Goal: Transaction & Acquisition: Book appointment/travel/reservation

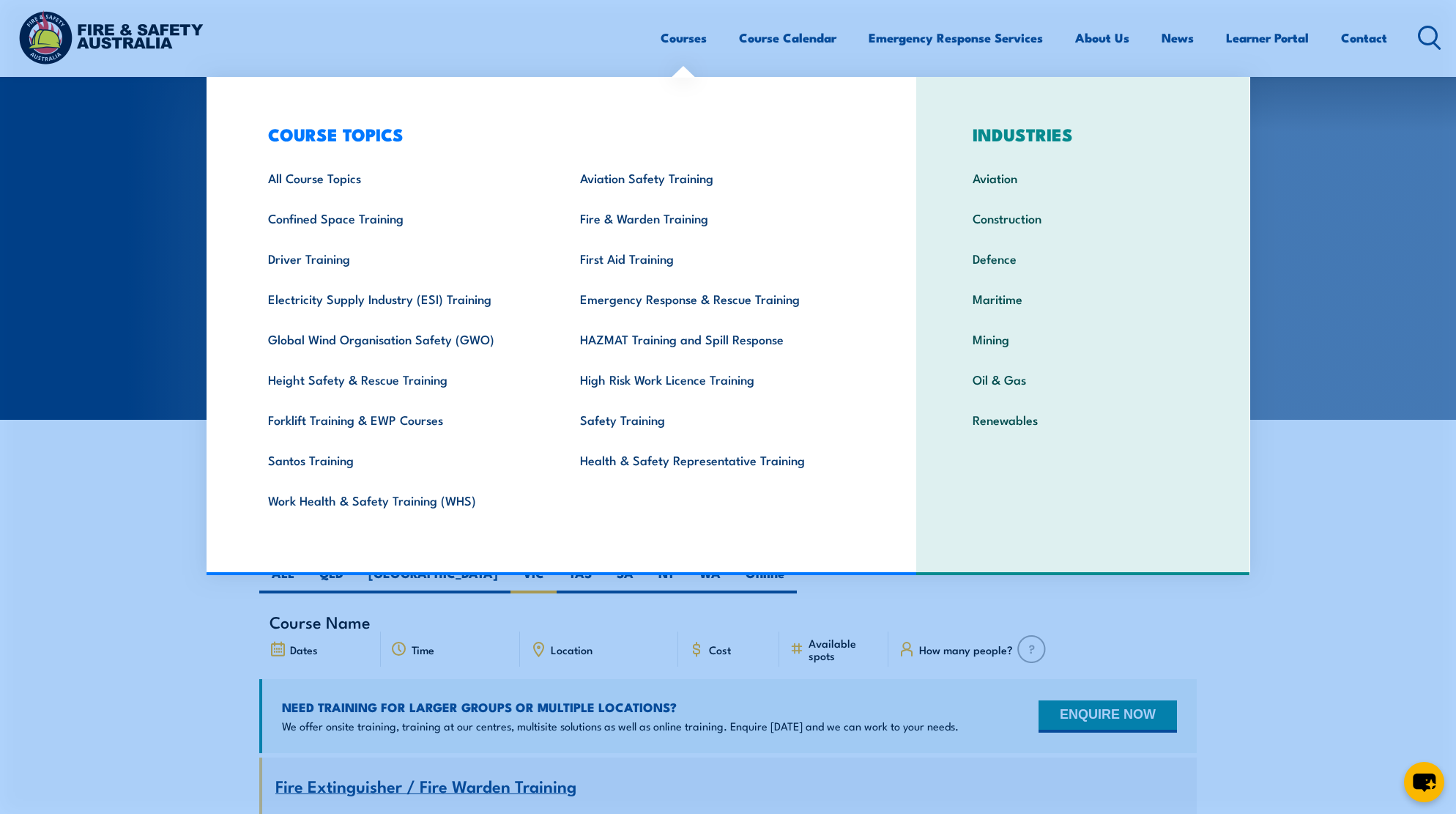
scroll to position [3471, 0]
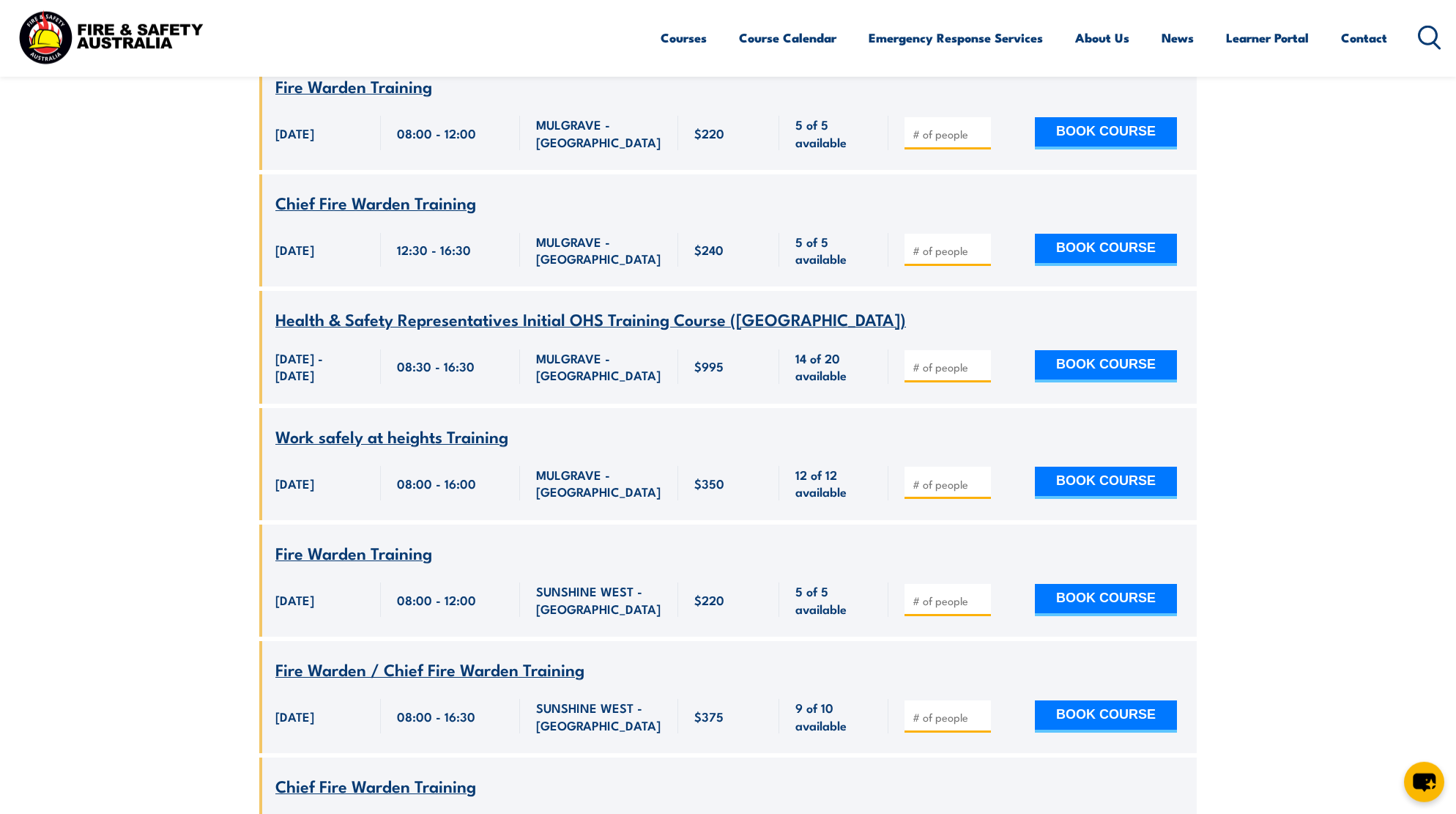
scroll to position [3696, 0]
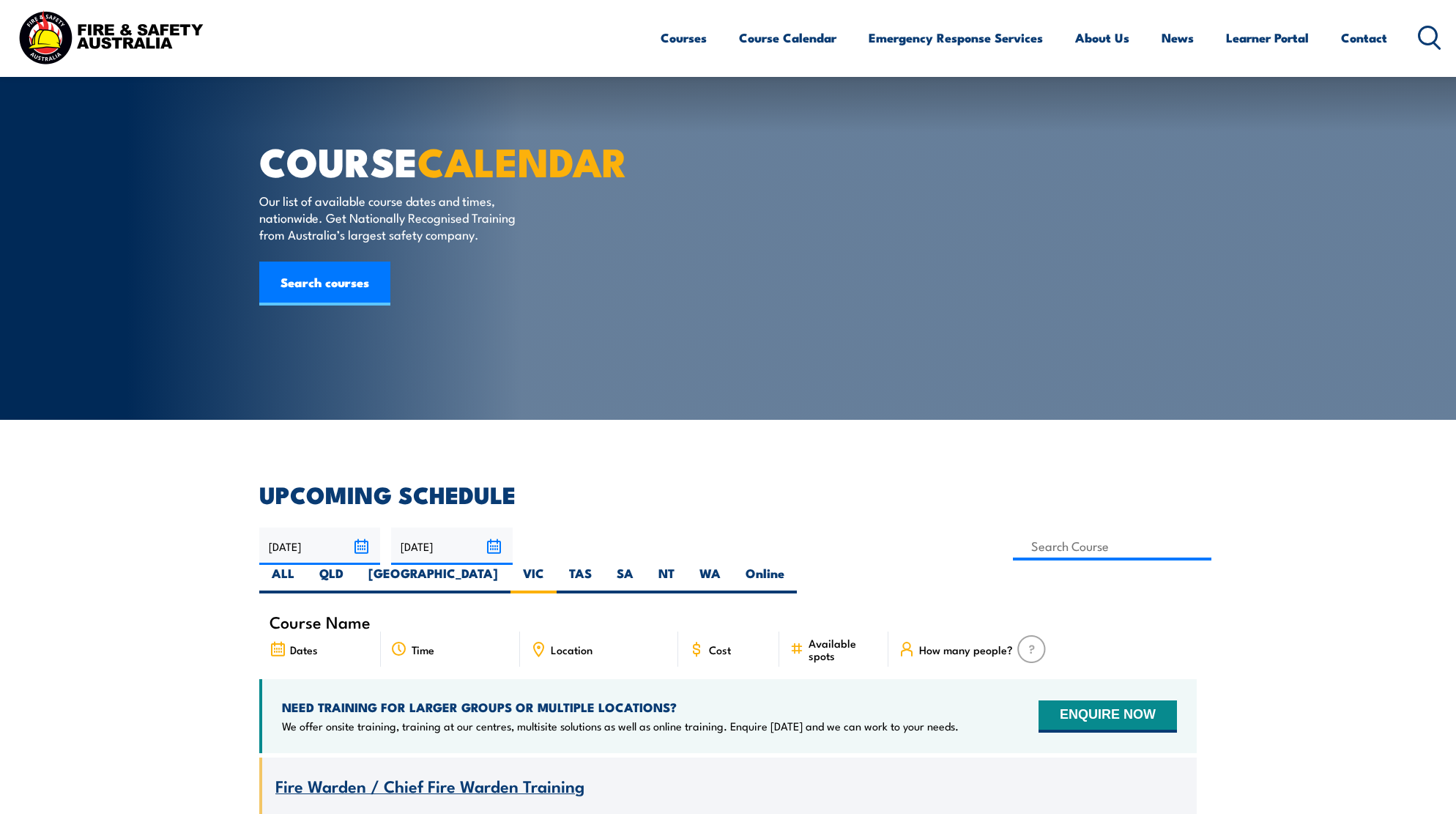
scroll to position [3696, 0]
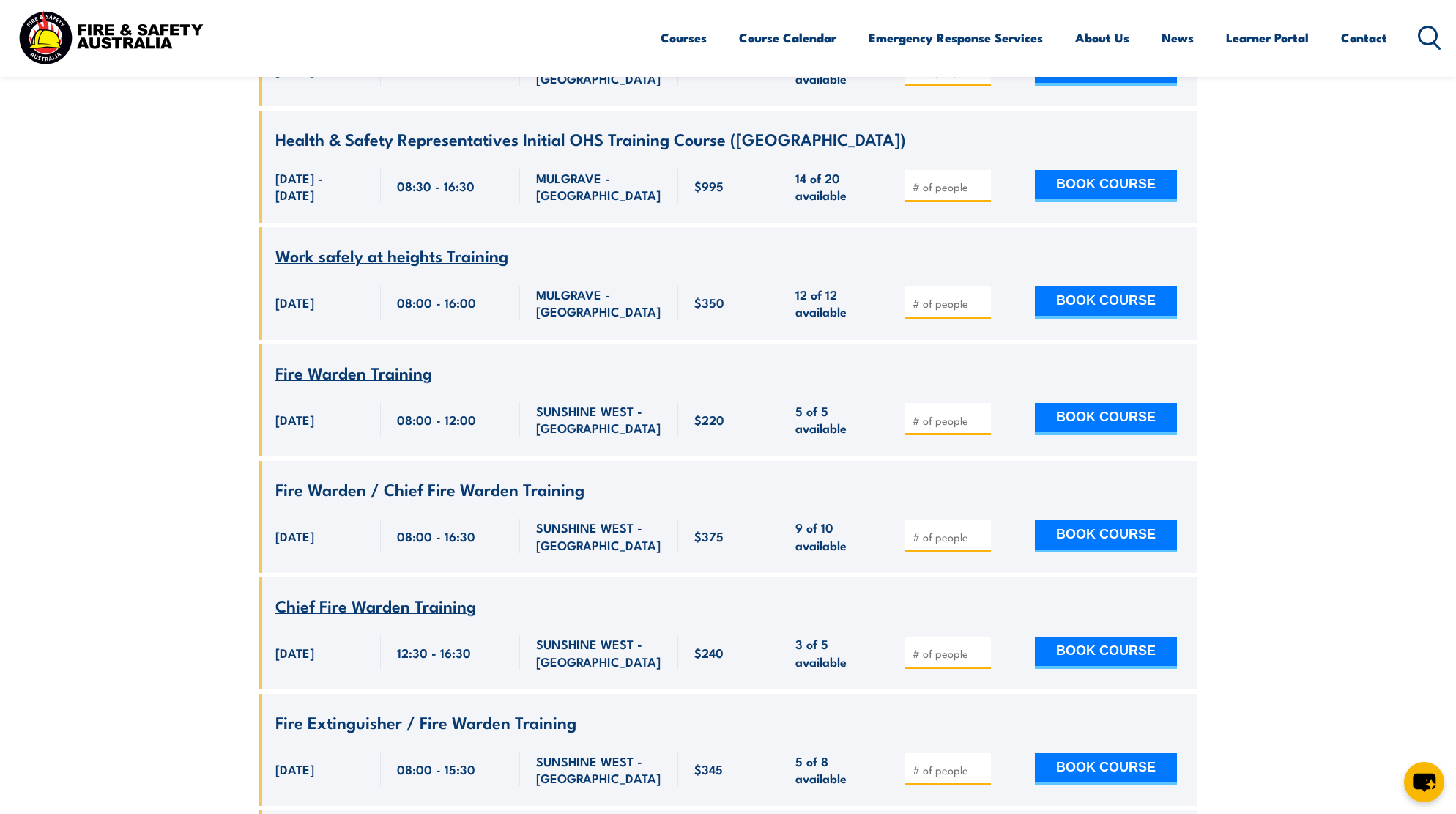
click at [848, 635] on span "3 of 5 available" at bounding box center [833, 652] width 77 height 34
click at [1366, 34] on link "Contact" at bounding box center [1364, 37] width 46 height 39
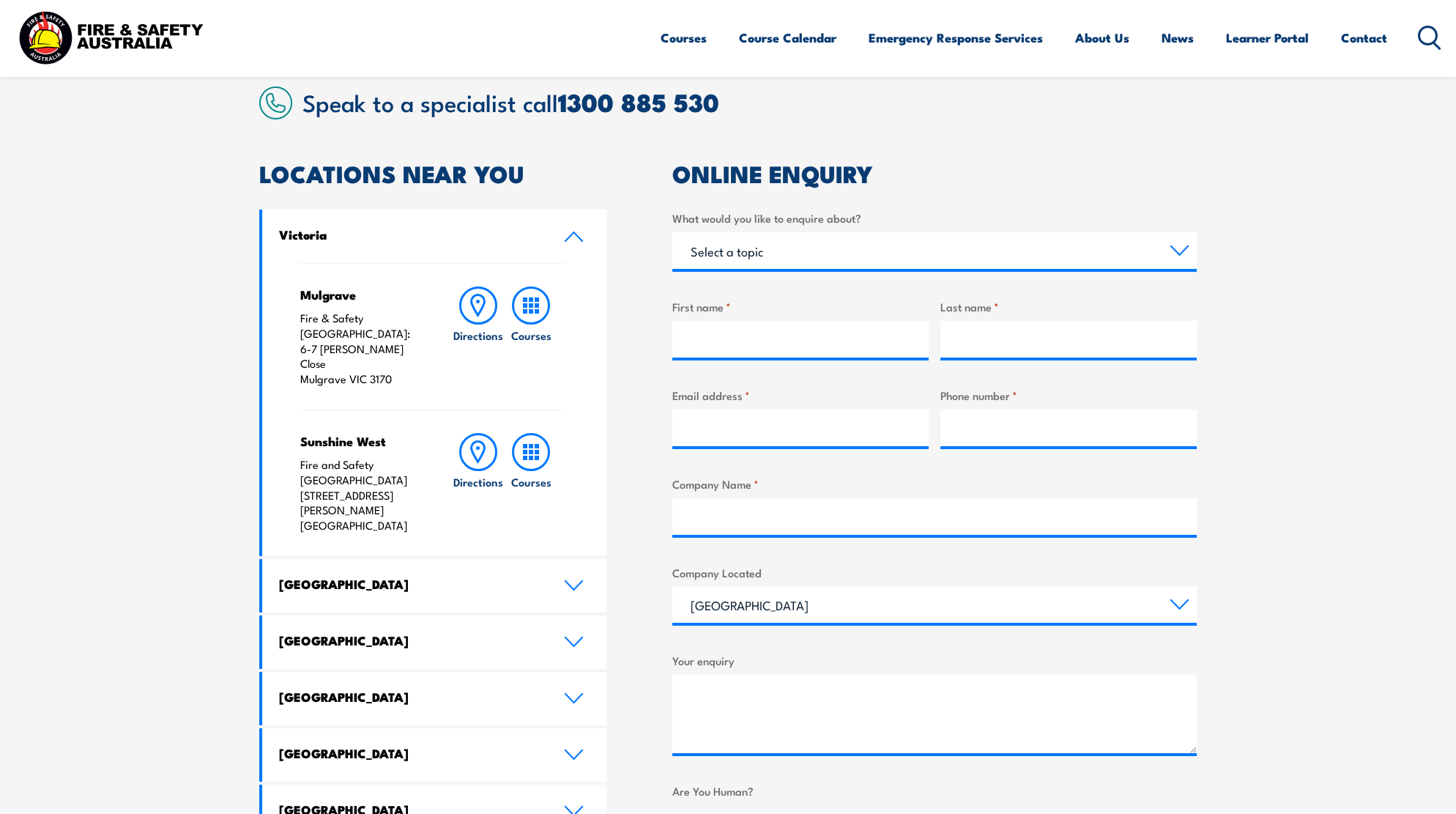
scroll to position [149, 0]
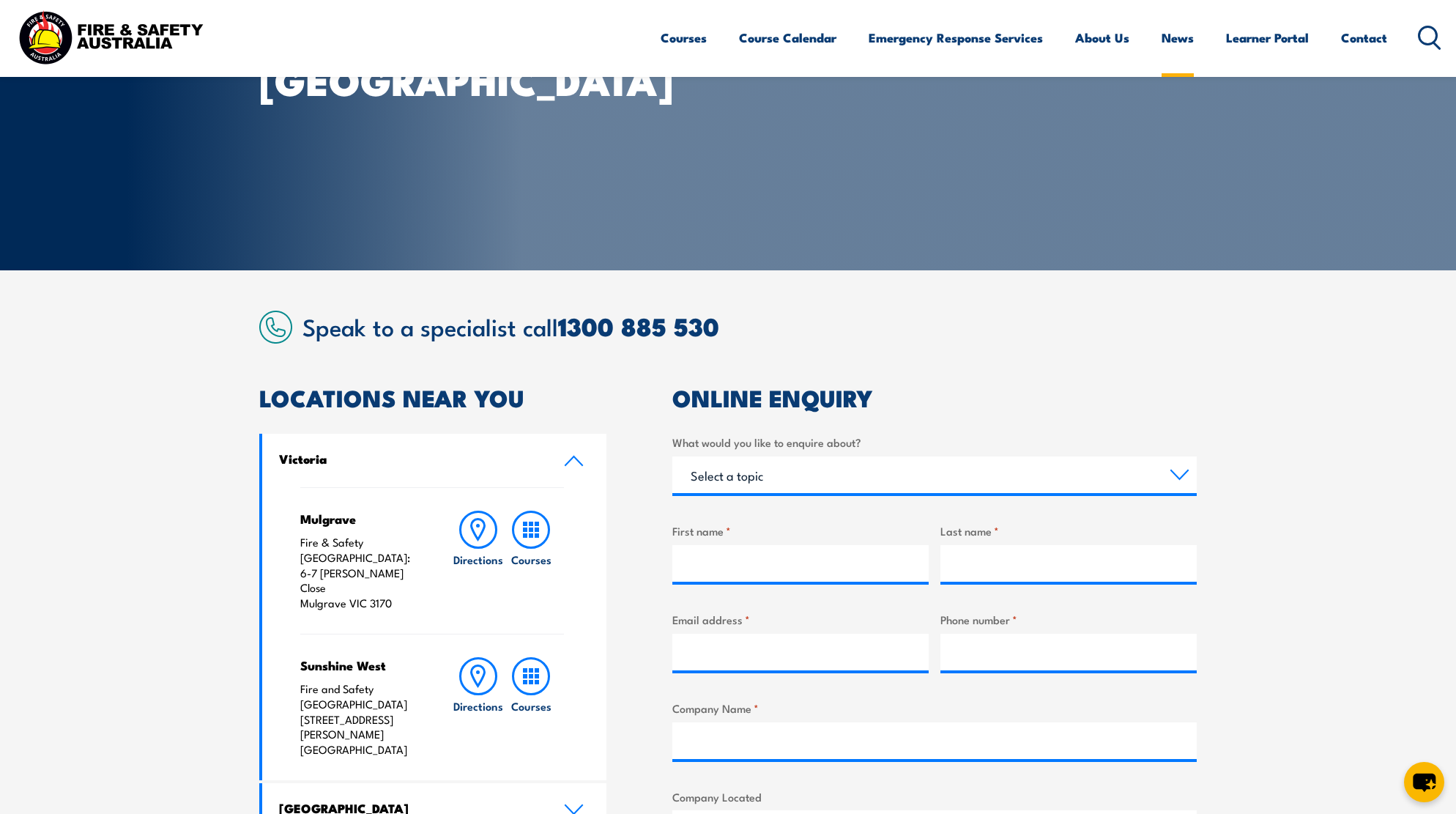
click at [1167, 37] on link "News" at bounding box center [1177, 37] width 32 height 39
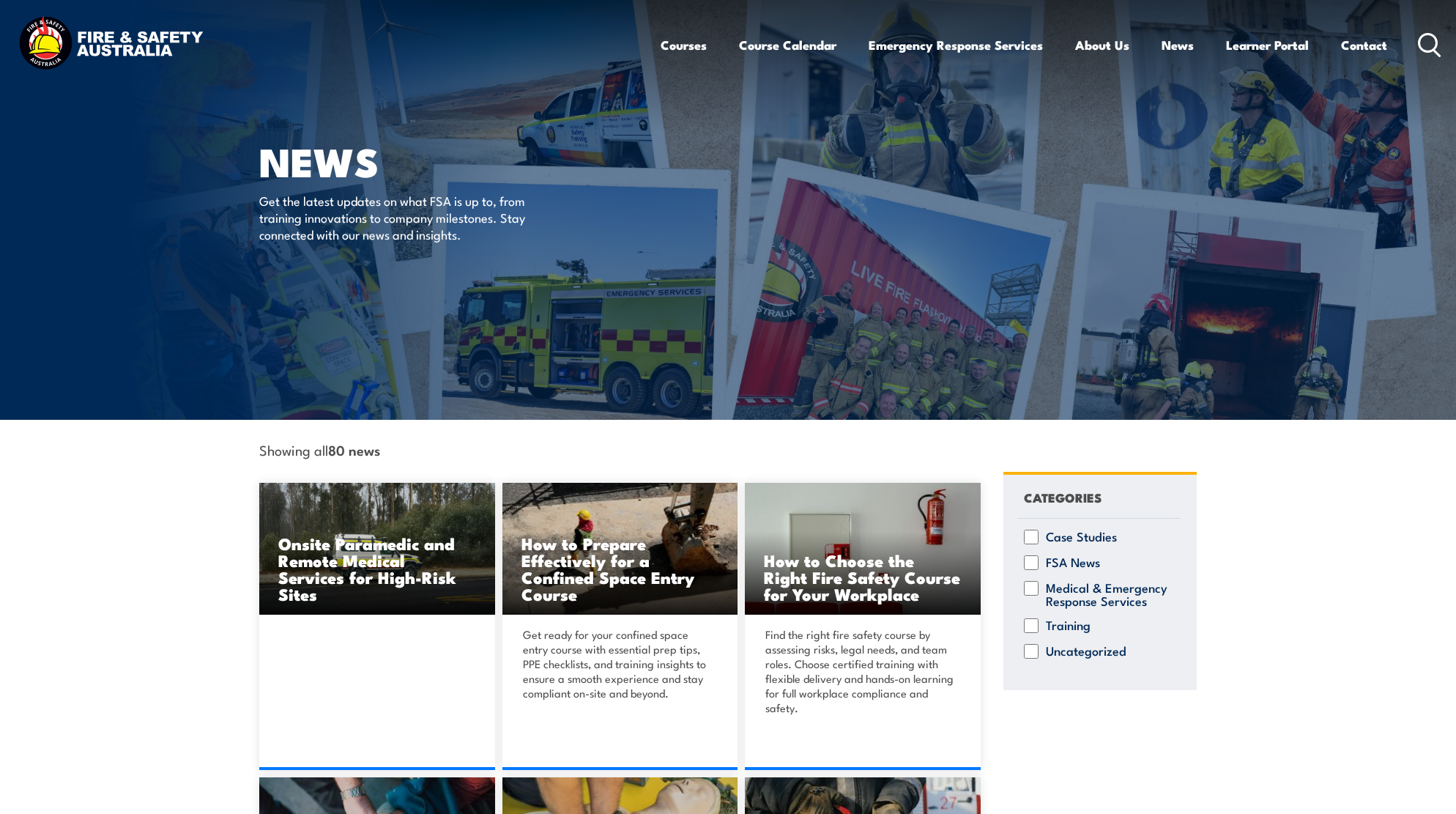
scroll to position [374, 0]
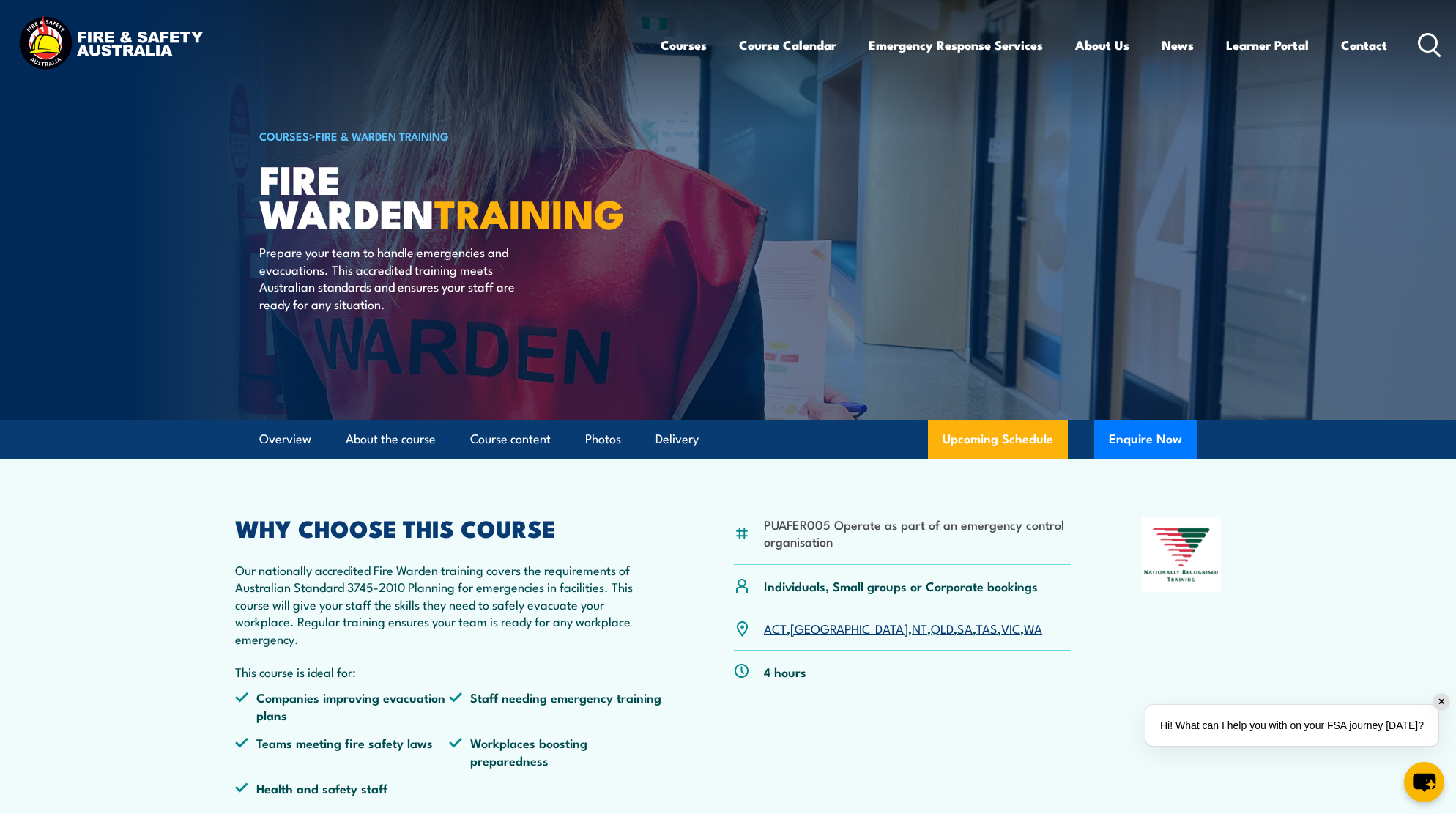
click at [1001, 628] on link "VIC" at bounding box center [1010, 628] width 19 height 18
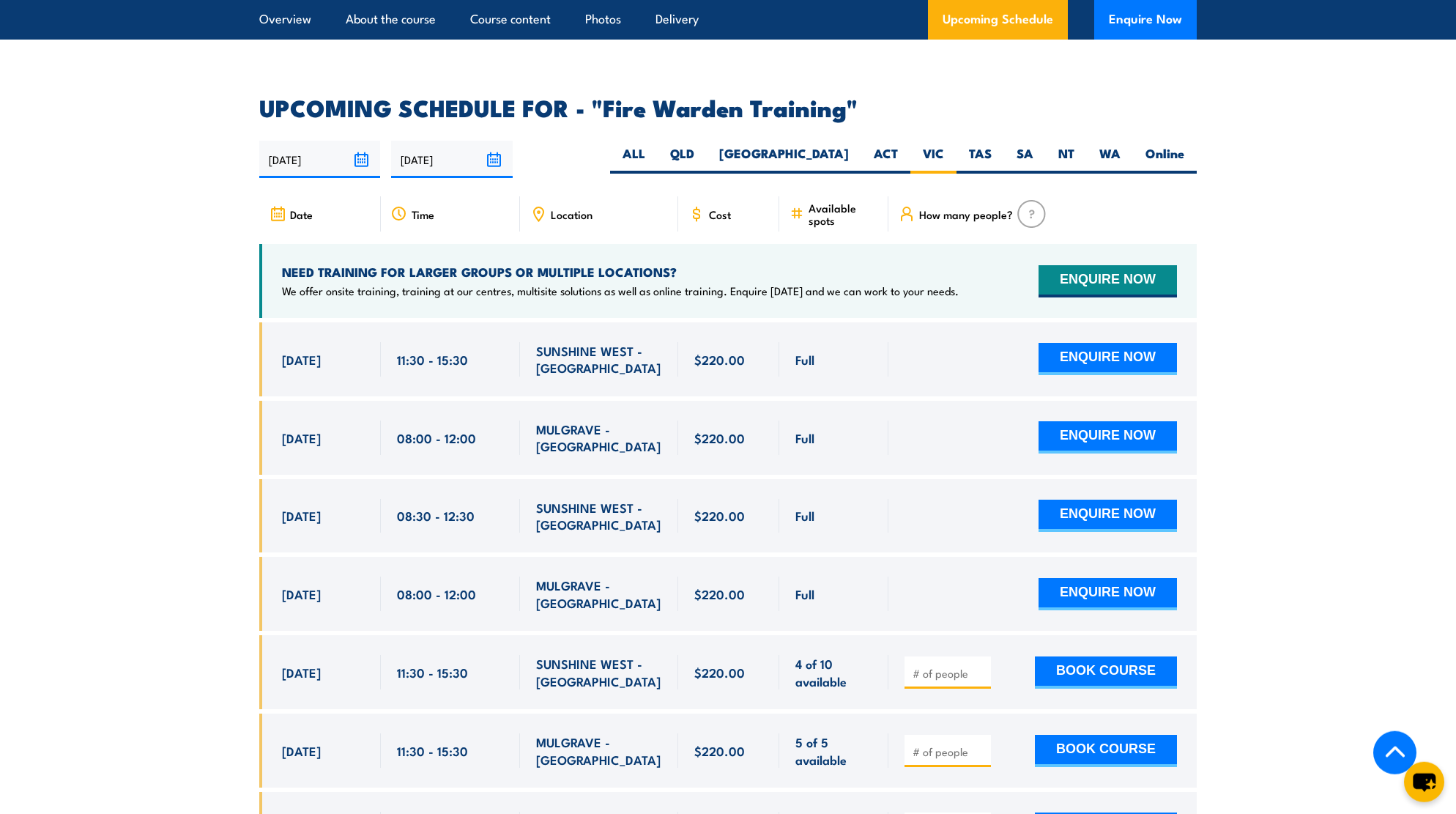
scroll to position [2350, 0]
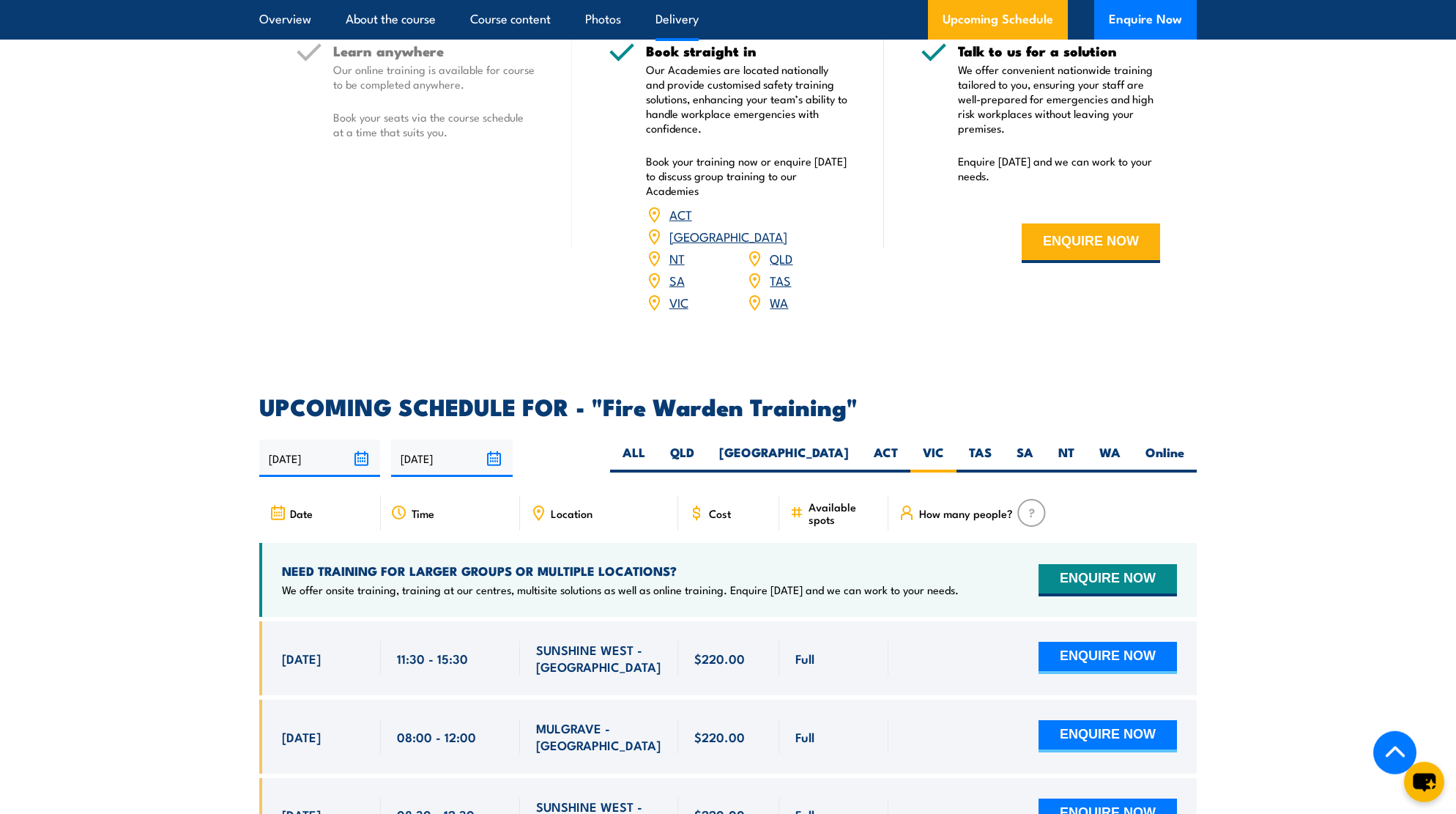
click at [945, 444] on label "VIC" at bounding box center [934, 458] width 46 height 28
click at [945, 444] on input "VIC" at bounding box center [948, 448] width 10 height 10
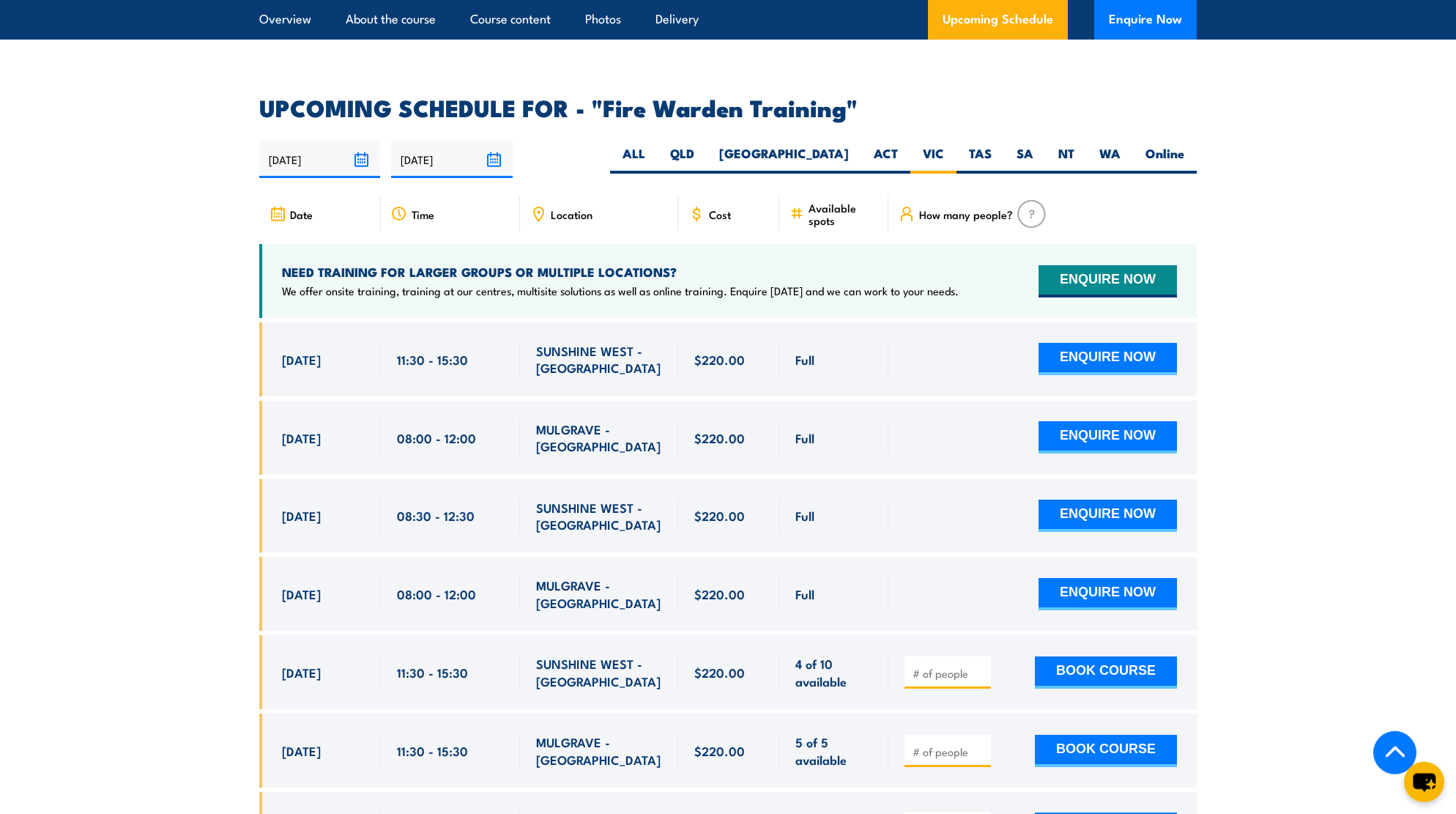
scroll to position [2948, 0]
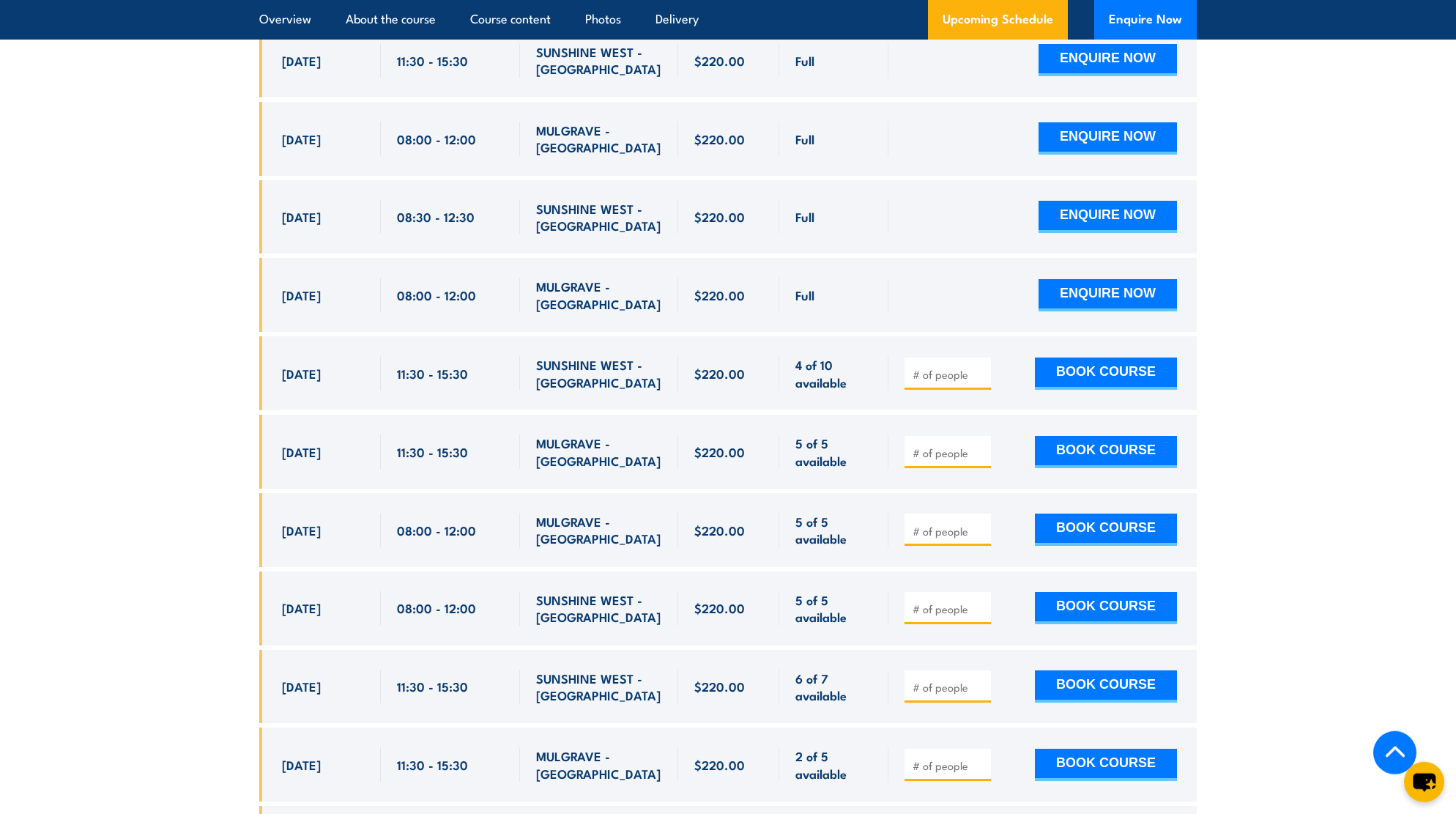
click at [163, 542] on section "UPCOMING SCHEDULE FOR - "Fire Warden Training" 01/10/2025 30/03/2026" at bounding box center [728, 702] width 1456 height 1807
click at [162, 543] on section "UPCOMING SCHEDULE FOR - "Fire Warden Training" 01/10/2025 30/03/2026" at bounding box center [728, 702] width 1456 height 1807
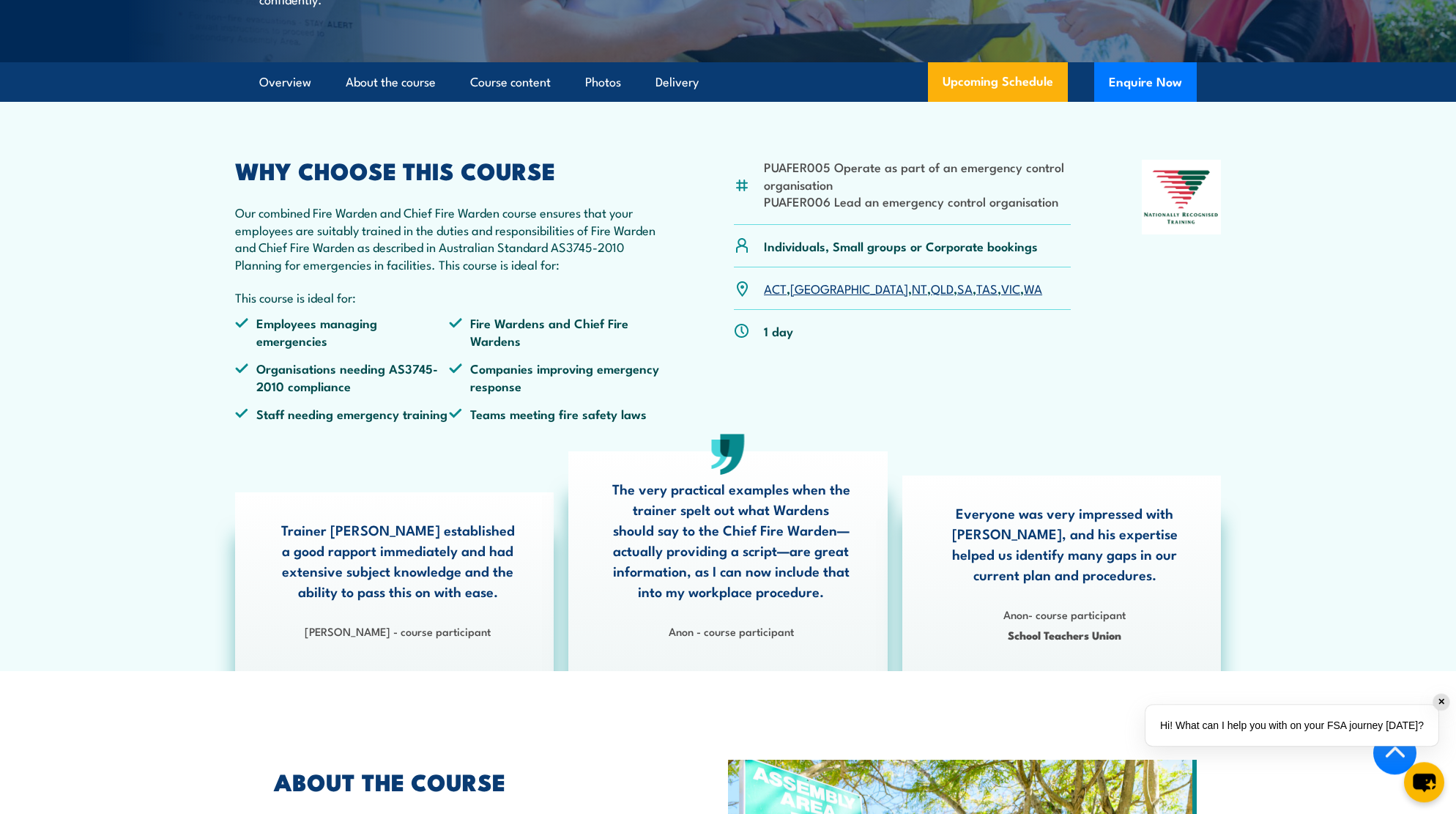
scroll to position [299, 0]
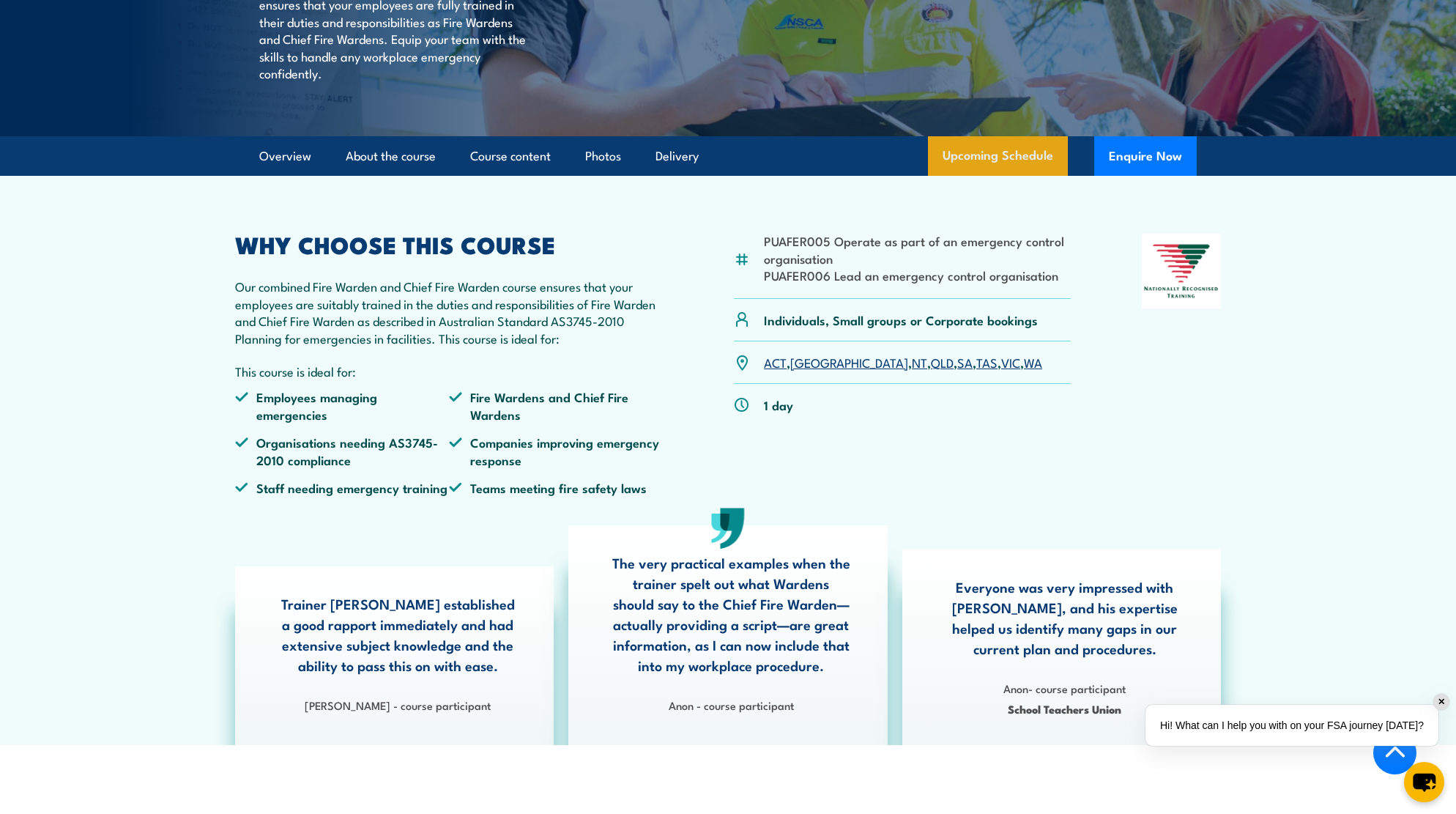
click at [999, 176] on link "Upcoming Schedule" at bounding box center [997, 155] width 140 height 40
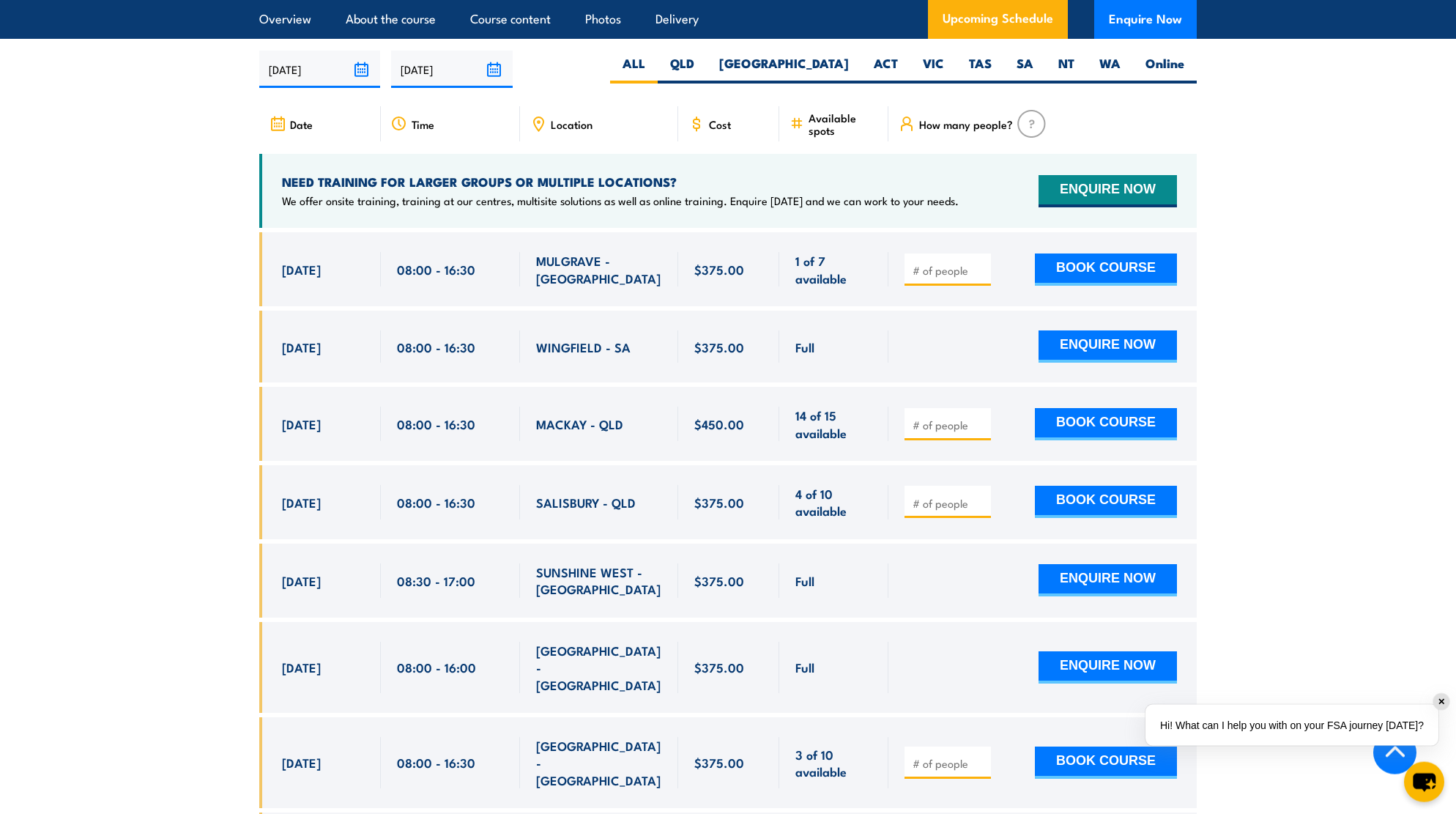
scroll to position [2594, 0]
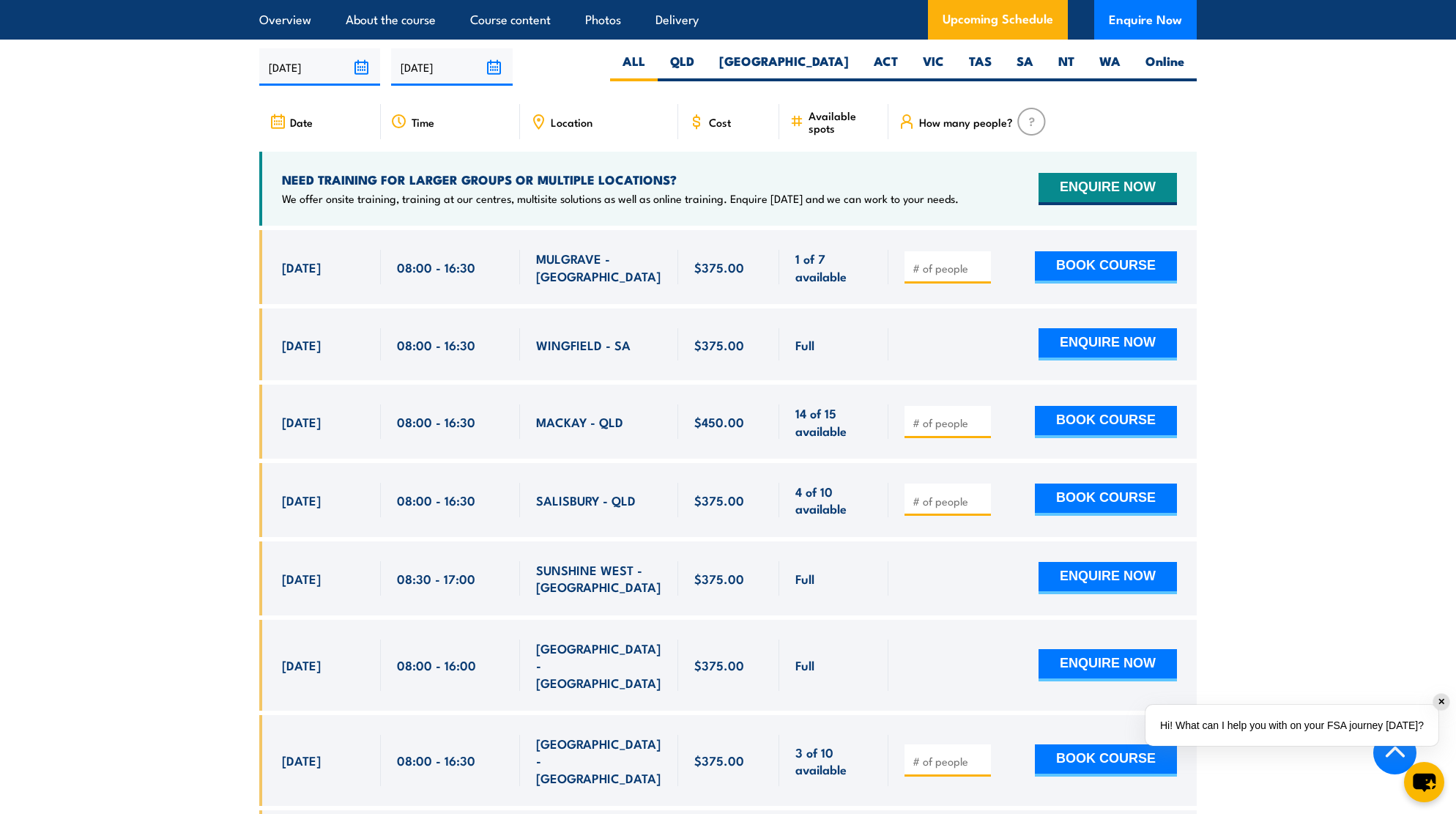
click at [940, 58] on label "VIC" at bounding box center [934, 67] width 46 height 28
click at [944, 58] on input "VIC" at bounding box center [948, 58] width 10 height 10
radio input "true"
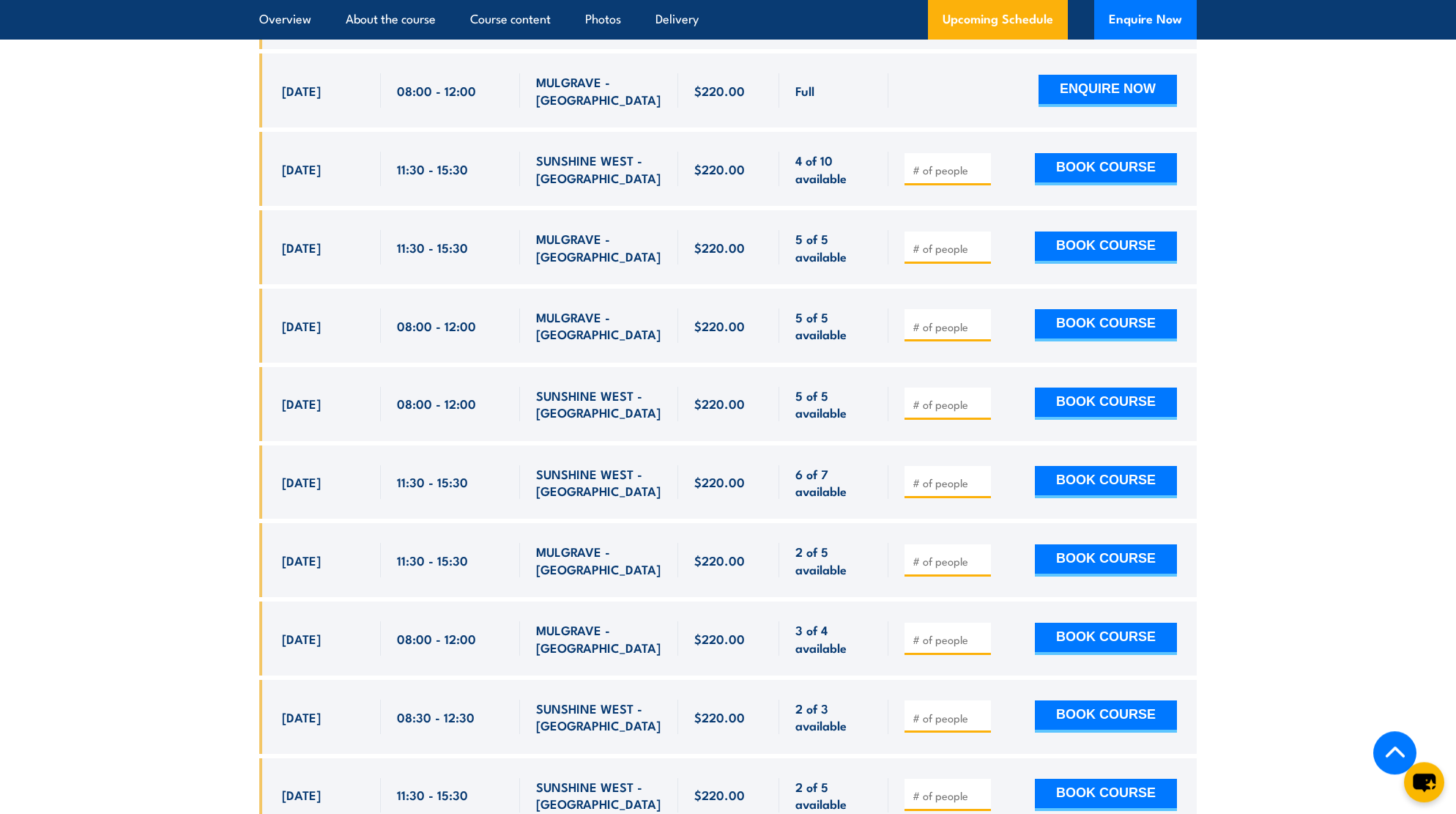
scroll to position [3172, 0]
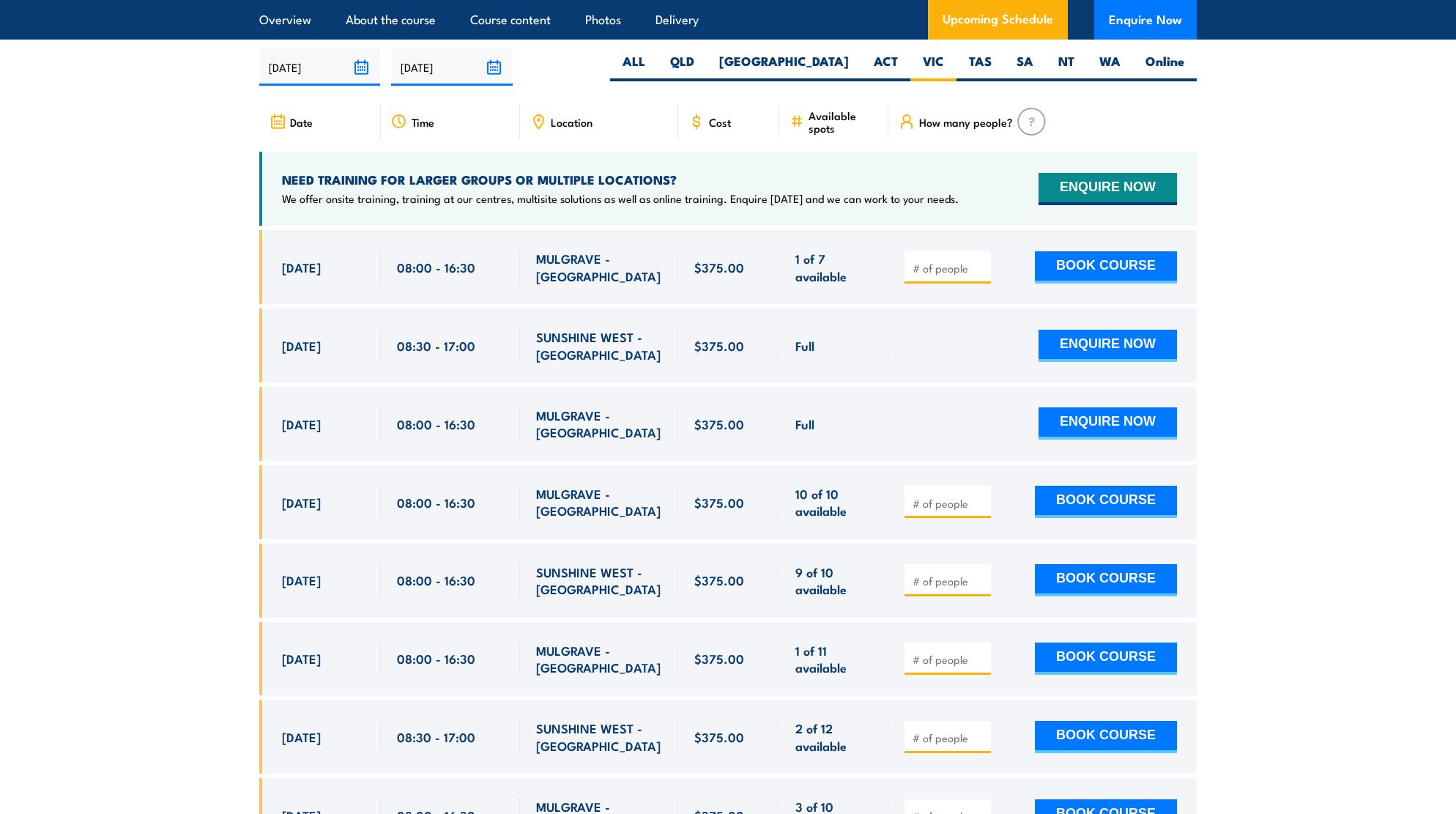
scroll to position [2594, 0]
click at [136, 452] on section "UPCOMING SCHEDULE FOR - "Fire Warden / Chief Fire Warden Training" 30/09/2025 2…" at bounding box center [728, 517] width 1456 height 1026
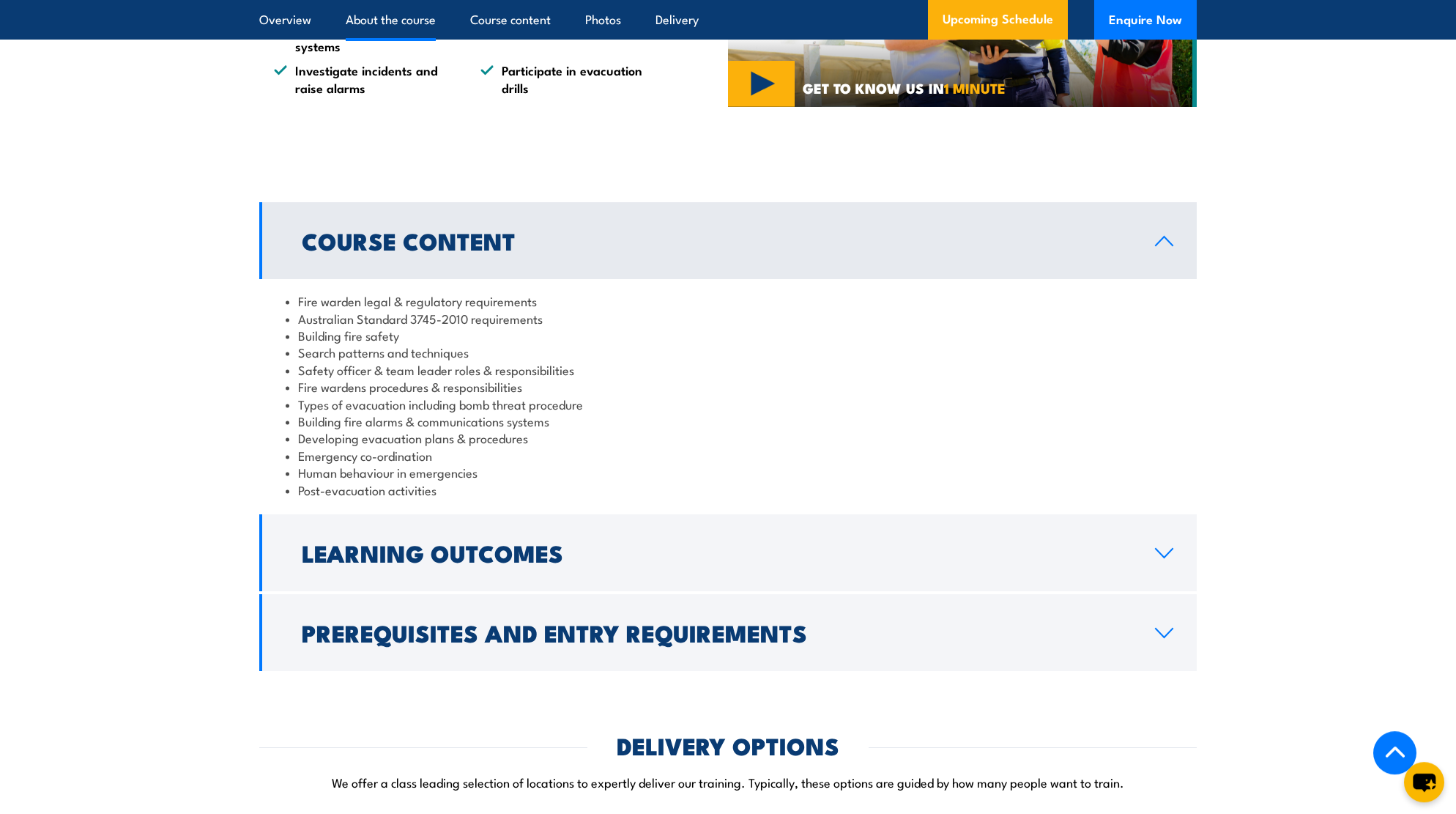
scroll to position [951, 0]
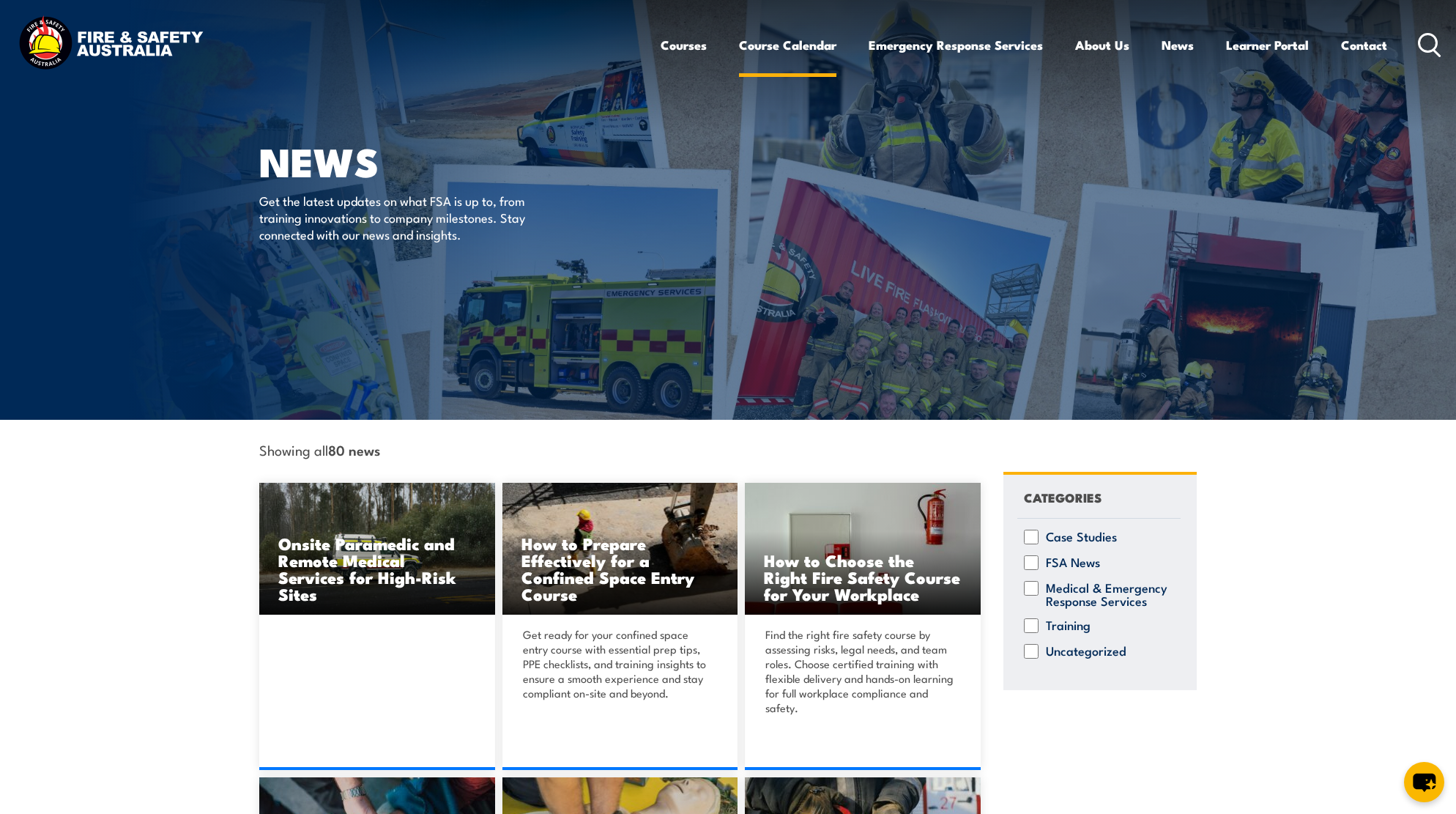
click at [801, 44] on link "Course Calendar" at bounding box center [788, 45] width 97 height 39
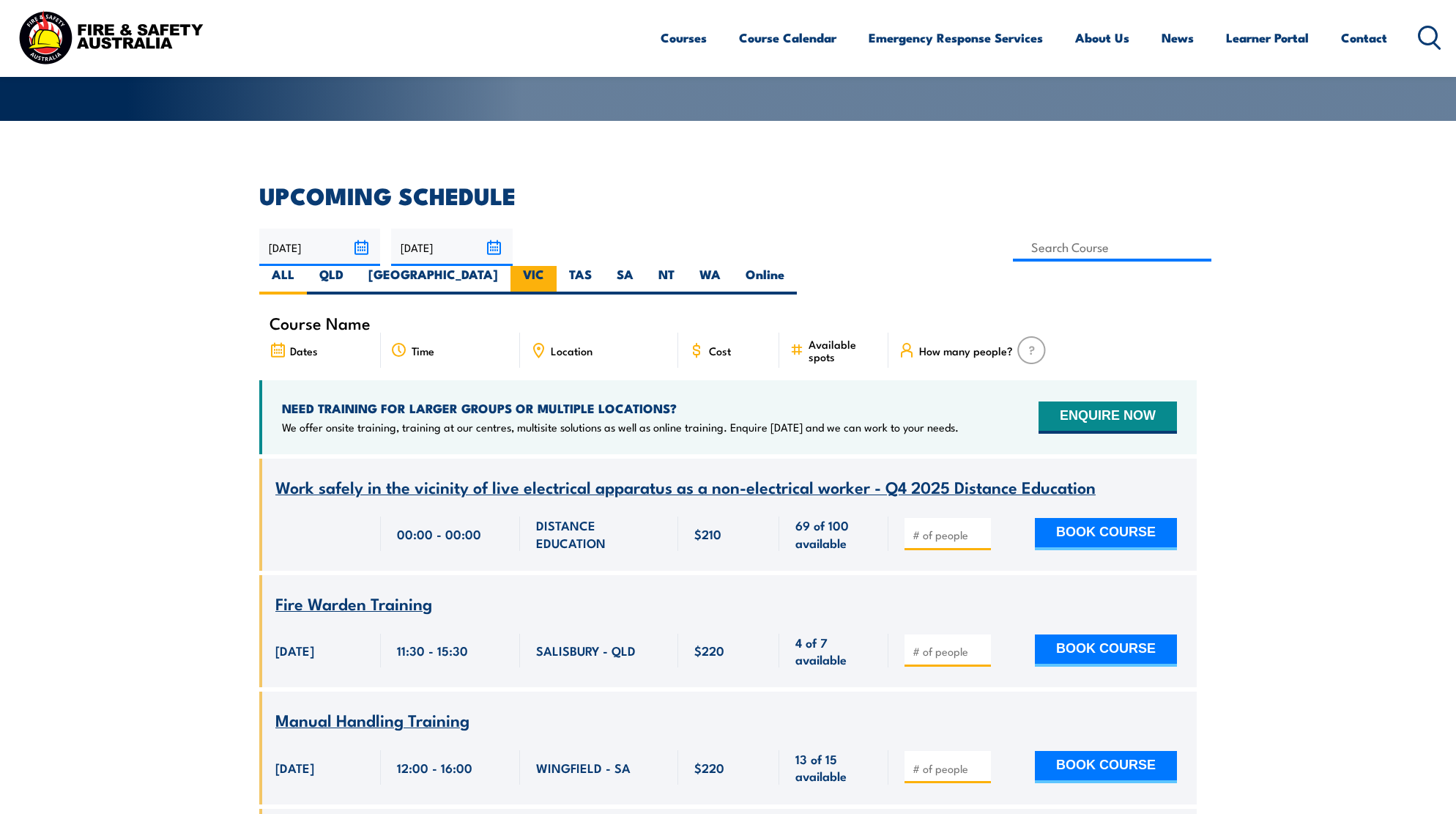
scroll to position [299, 0]
click at [557, 266] on label "VIC" at bounding box center [534, 280] width 46 height 28
click at [554, 266] on input "VIC" at bounding box center [549, 271] width 10 height 10
radio input "true"
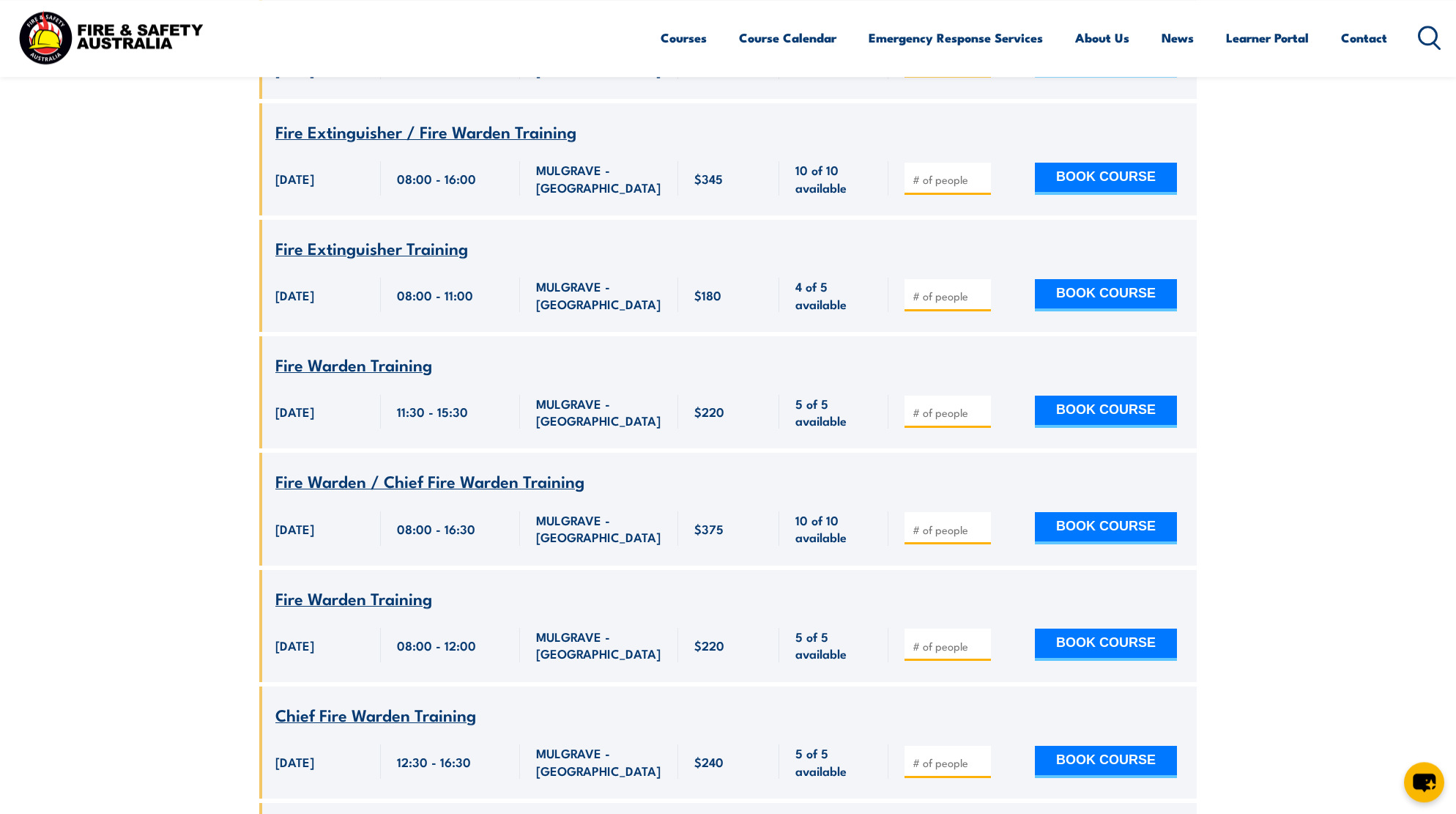
scroll to position [3023, 0]
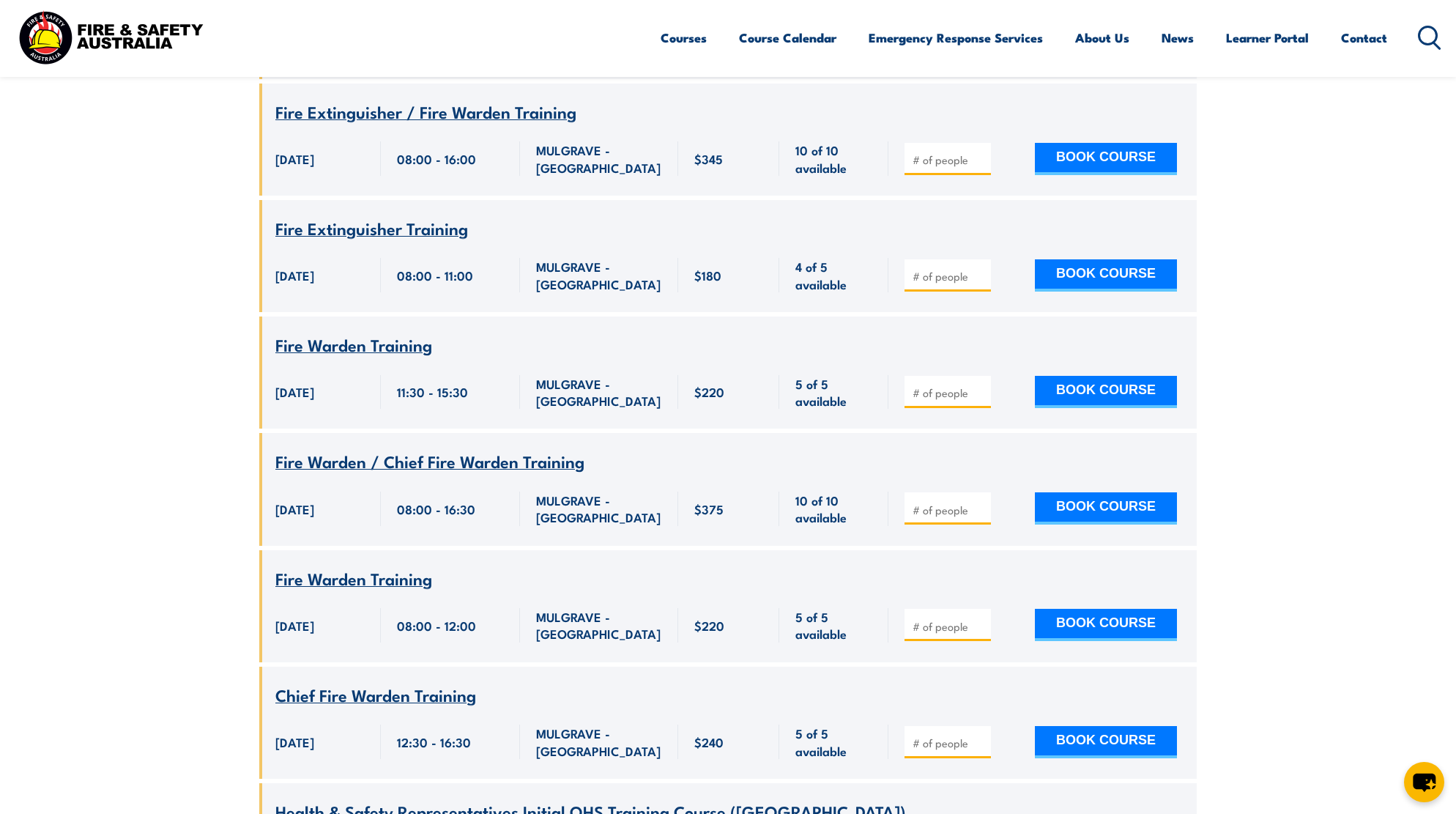
click at [982, 502] on input "number" at bounding box center [949, 510] width 73 height 15
type input "1"
click at [980, 502] on input "1" at bounding box center [949, 510] width 73 height 15
type input "1"
click at [977, 619] on input "1" at bounding box center [949, 626] width 73 height 15
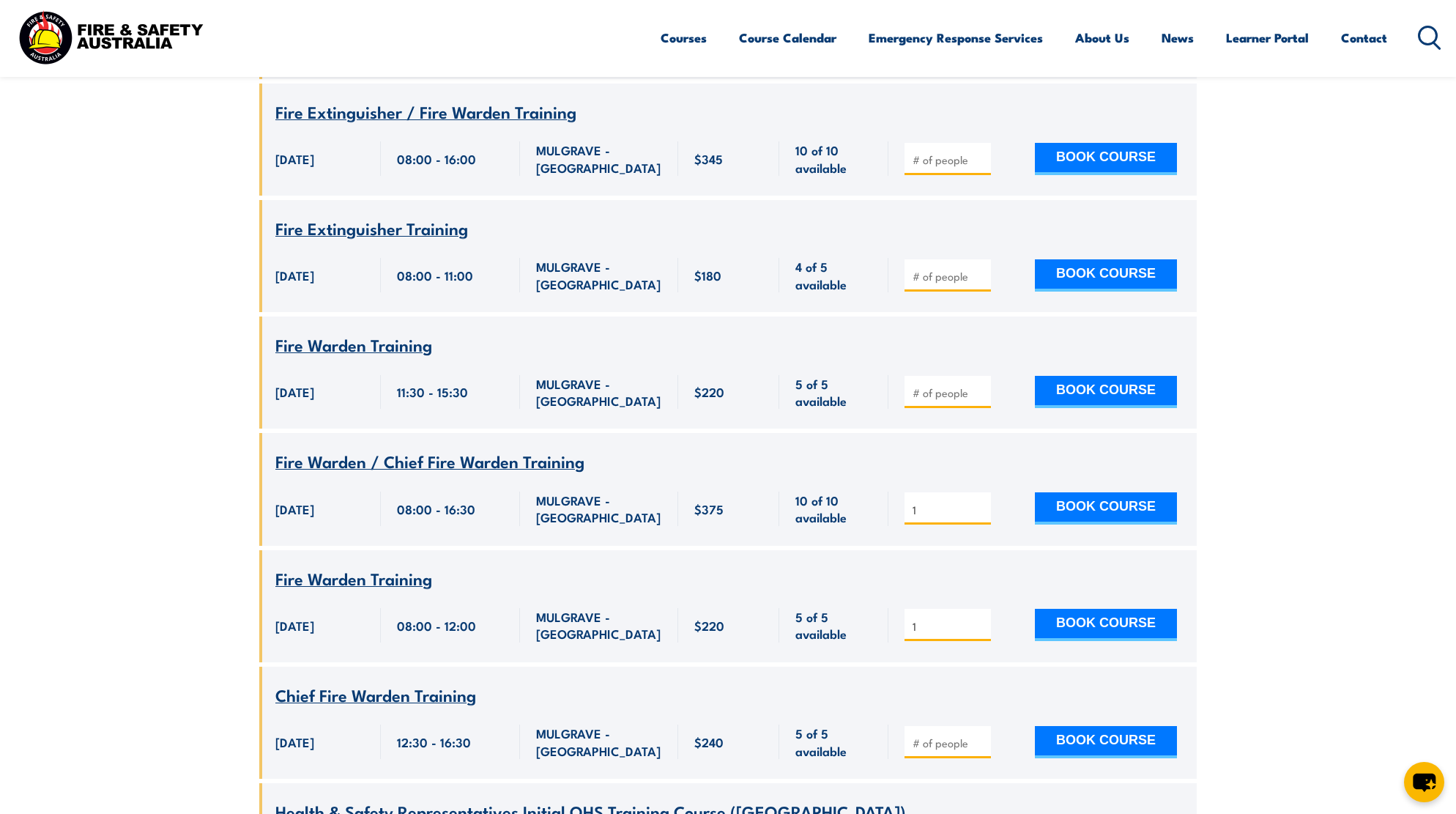
click at [851, 570] on div "Fire Warden Training" at bounding box center [727, 579] width 905 height 18
click at [1108, 492] on button "BOOK COURSE" at bounding box center [1105, 508] width 142 height 32
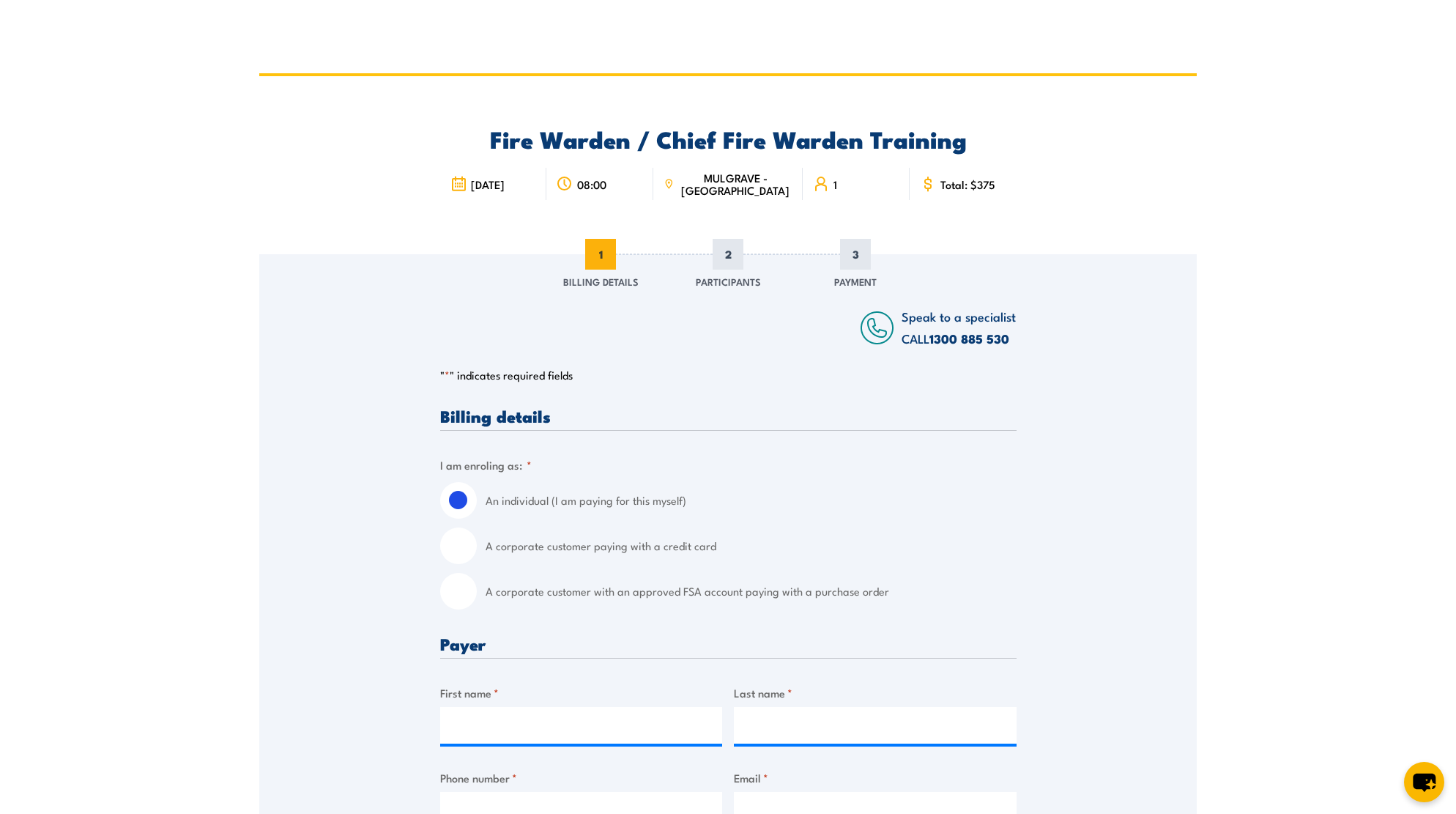
click at [454, 549] on input "A corporate customer paying with a credit card" at bounding box center [458, 545] width 37 height 37
radio input "true"
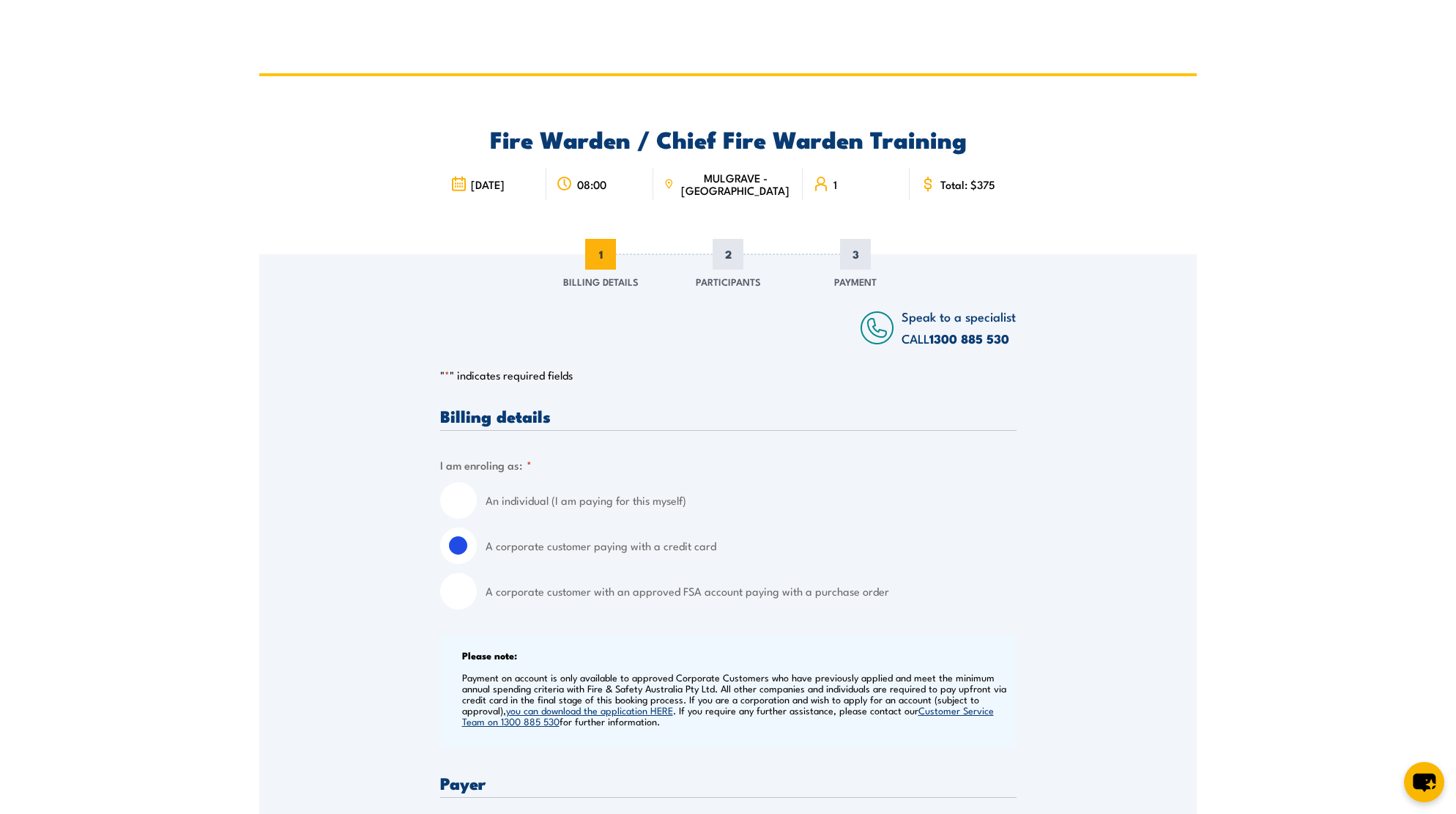
click at [458, 543] on input "A corporate customer paying with a credit card" at bounding box center [458, 545] width 37 height 37
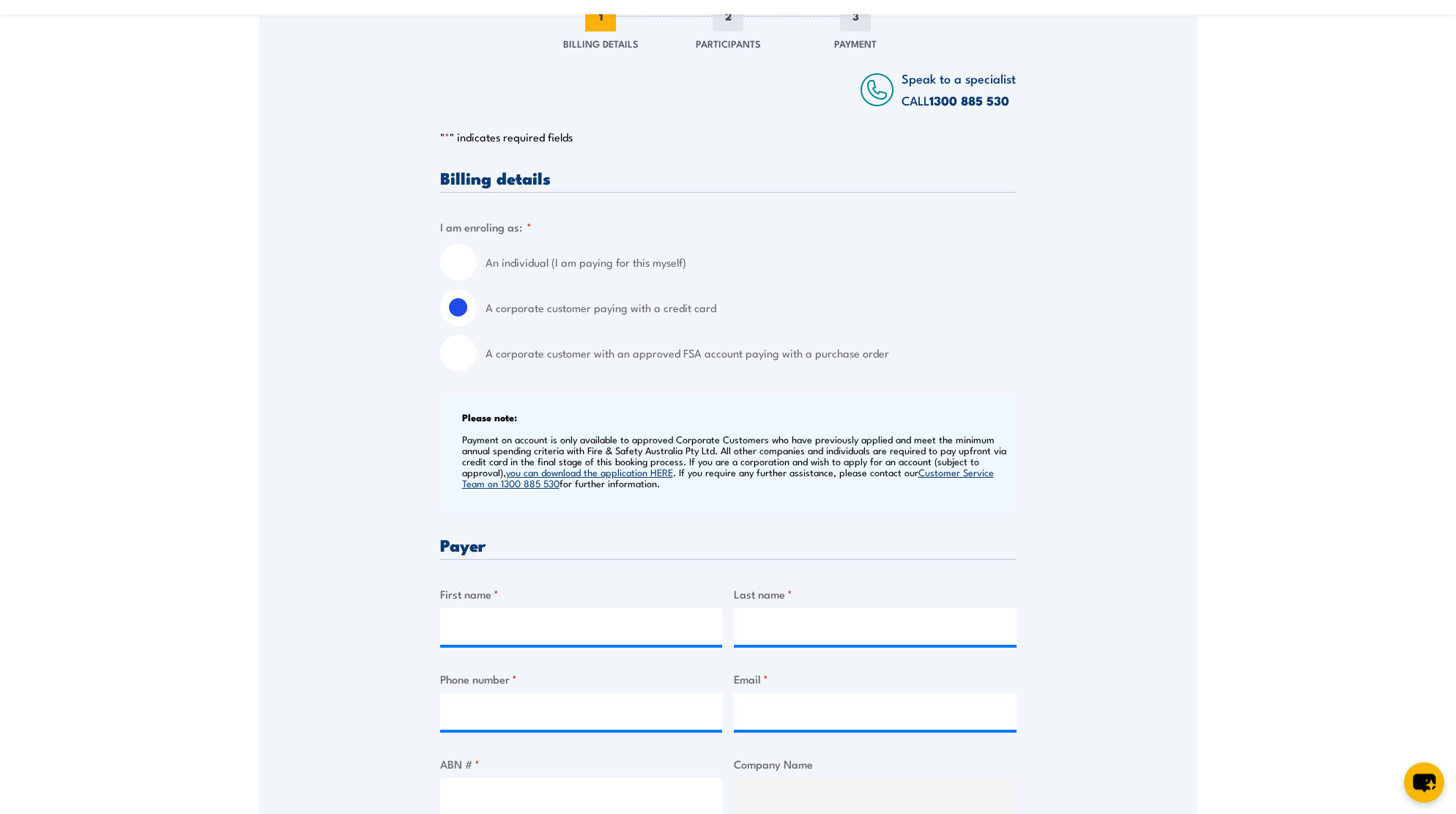
scroll to position [224, 0]
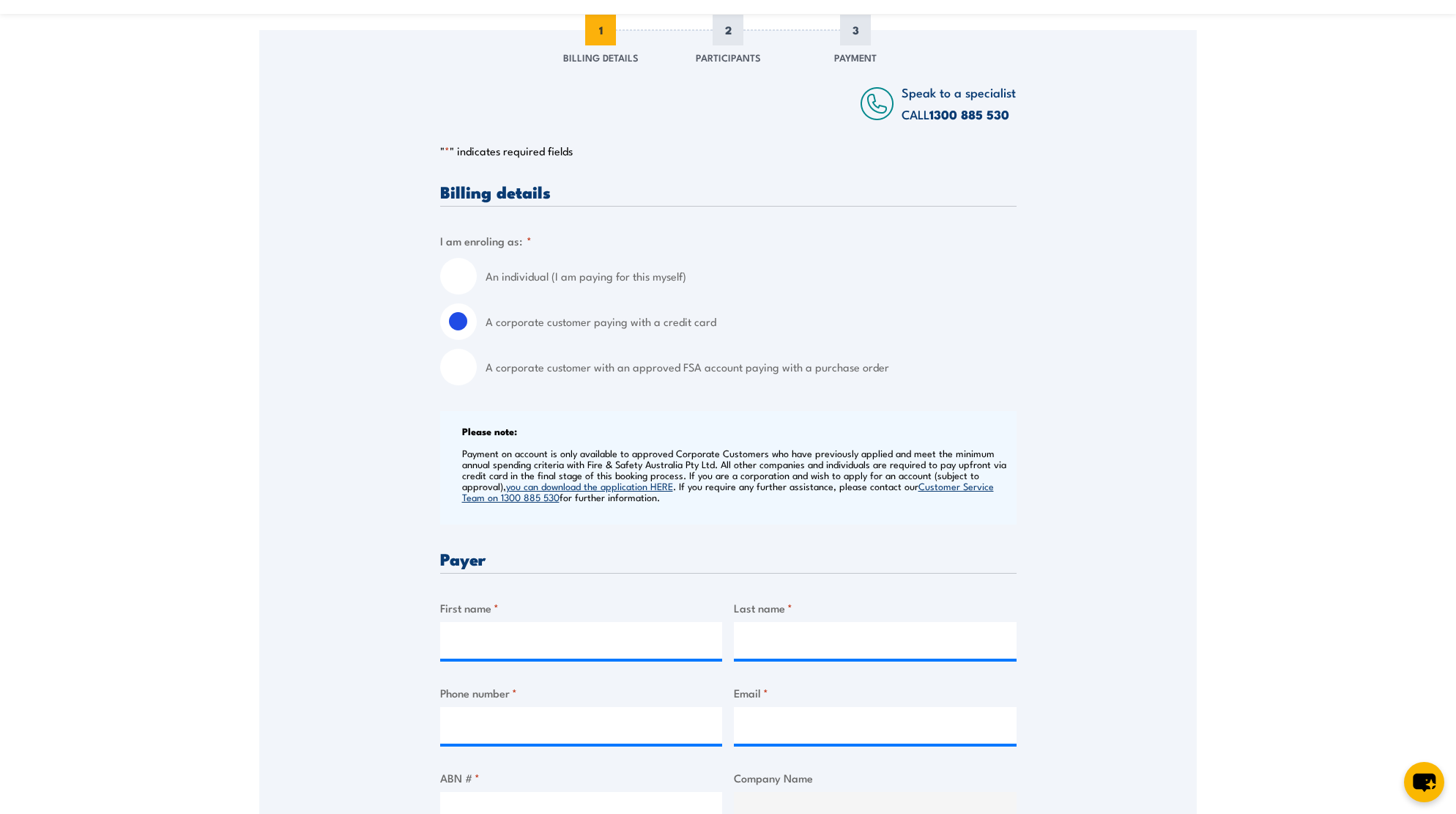
click at [402, 450] on div "Speak to a specialist CALL [PHONE_NUMBER] CALL [PHONE_NUMBER] " * " indicates r…" at bounding box center [728, 824] width 937 height 1589
